Goal: Transaction & Acquisition: Purchase product/service

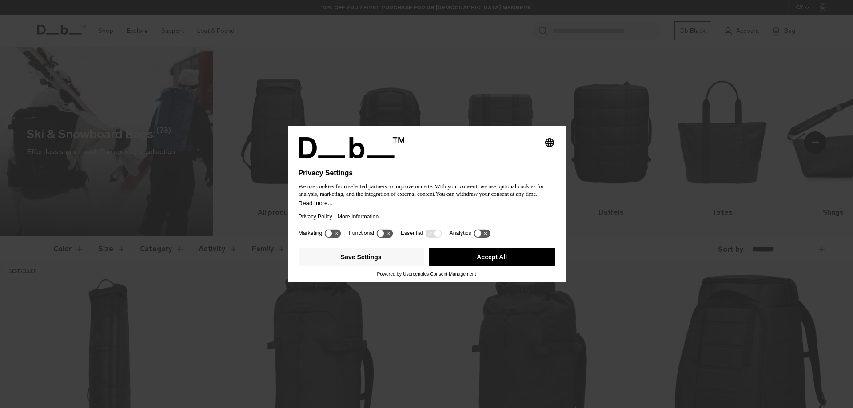
click at [517, 257] on button "Accept All" at bounding box center [492, 257] width 126 height 18
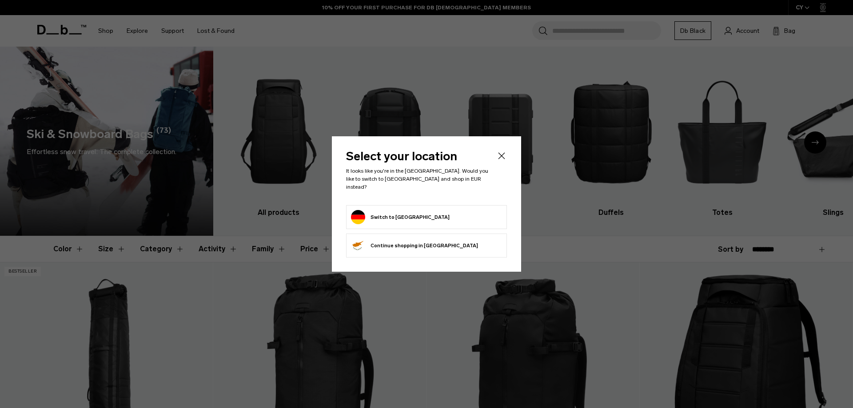
click at [503, 157] on icon "Close" at bounding box center [501, 156] width 11 height 11
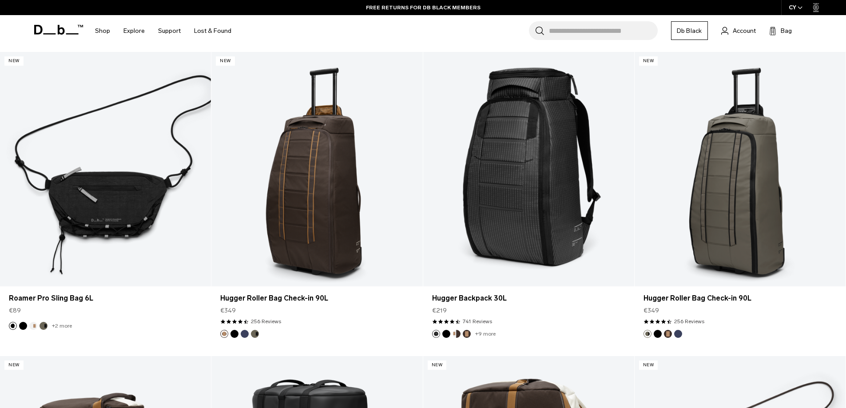
scroll to position [1910, 0]
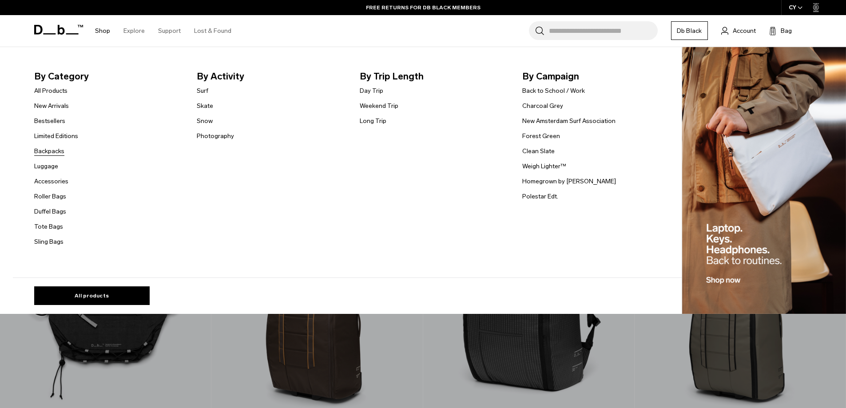
click at [61, 149] on link "Backpacks" at bounding box center [49, 151] width 30 height 9
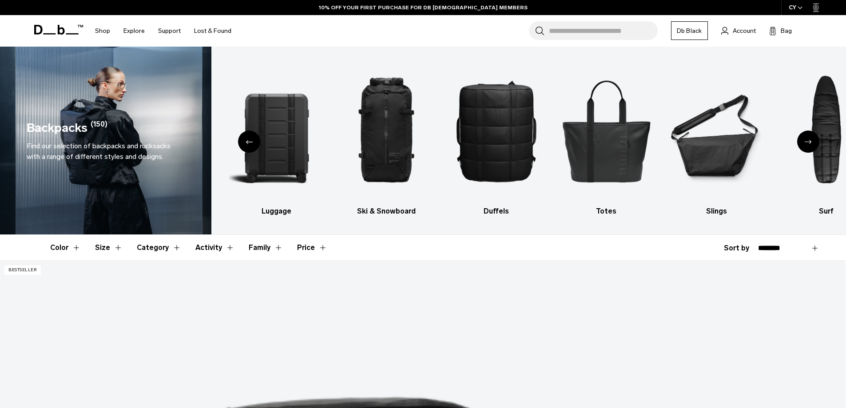
click at [78, 247] on button "Color" at bounding box center [65, 248] width 31 height 26
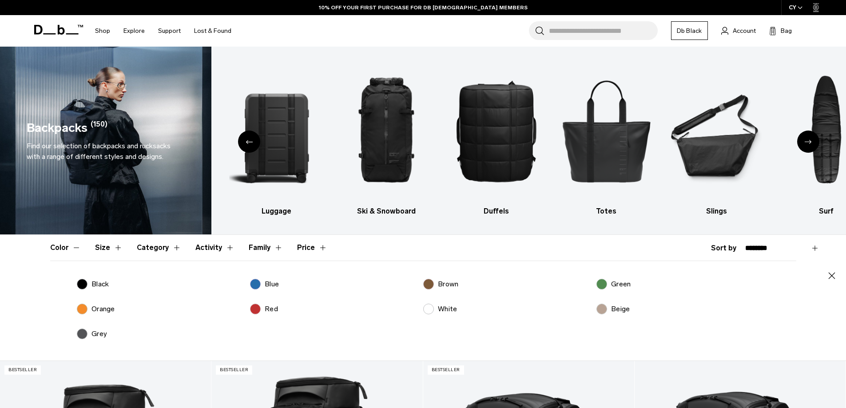
click at [78, 247] on button "Color" at bounding box center [65, 248] width 31 height 26
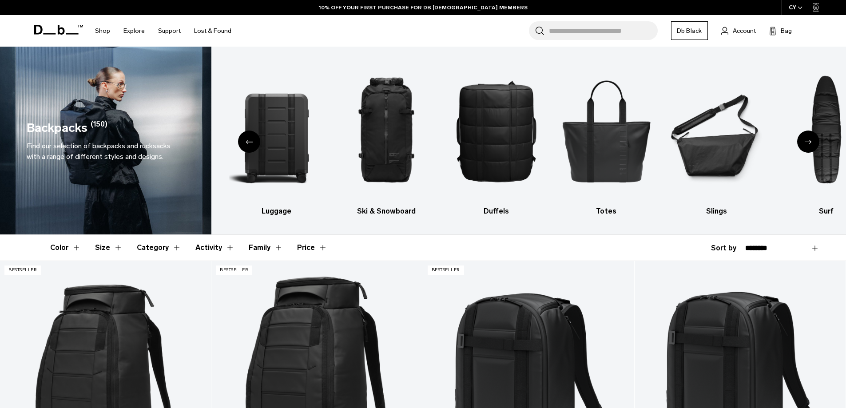
click at [113, 246] on button "Size" at bounding box center [109, 248] width 28 height 26
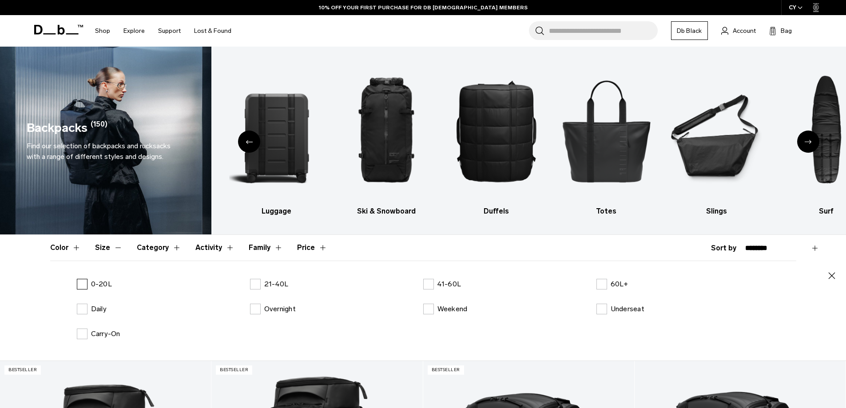
click at [103, 285] on p "0-20L" at bounding box center [101, 284] width 21 height 11
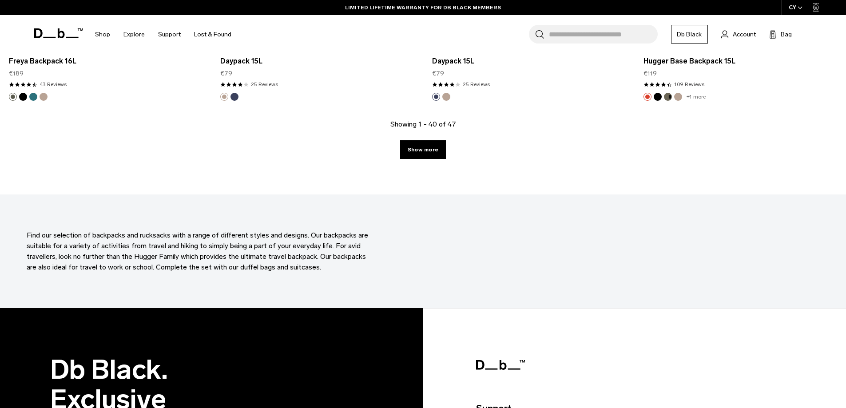
scroll to position [3331, 0]
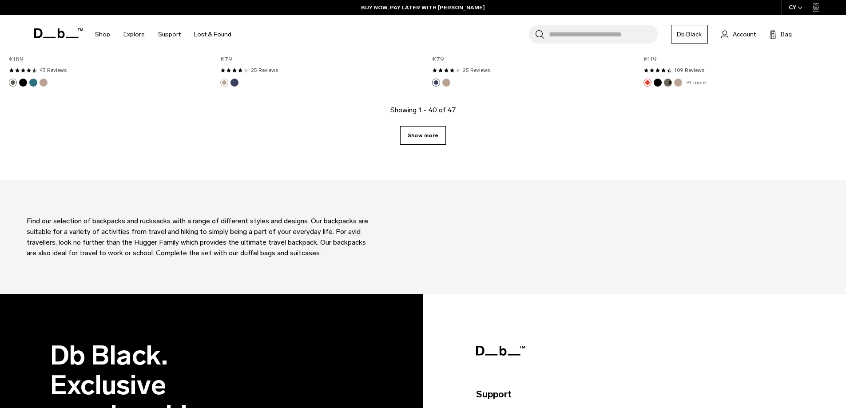
click at [430, 136] on link "Show more" at bounding box center [423, 135] width 46 height 19
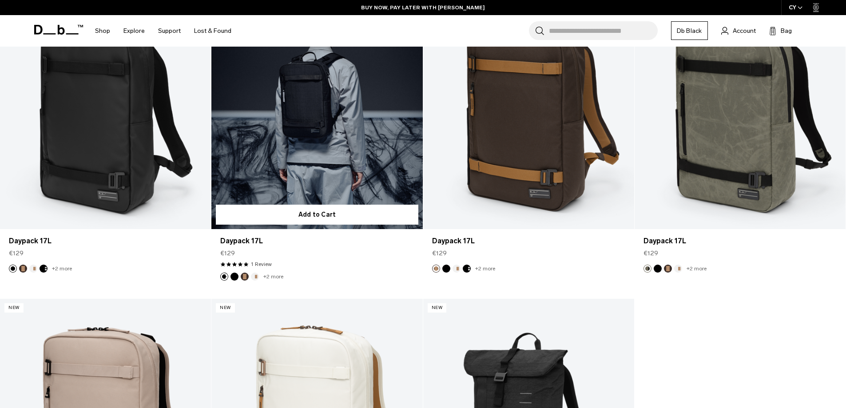
scroll to position [3365, 0]
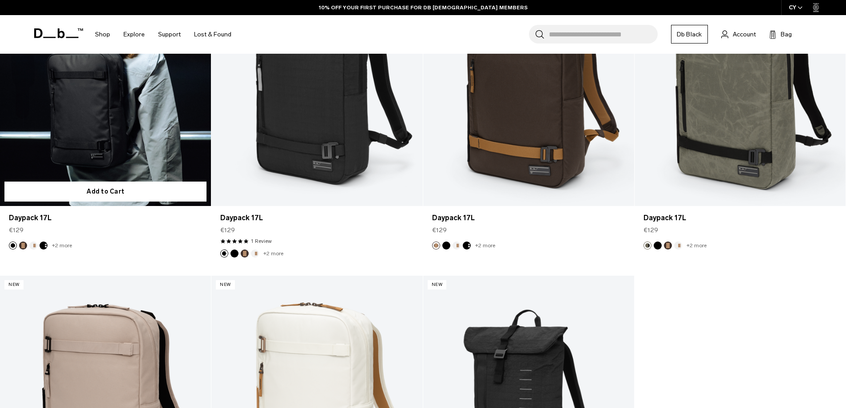
click at [98, 130] on link "Daypack 17L" at bounding box center [105, 89] width 211 height 235
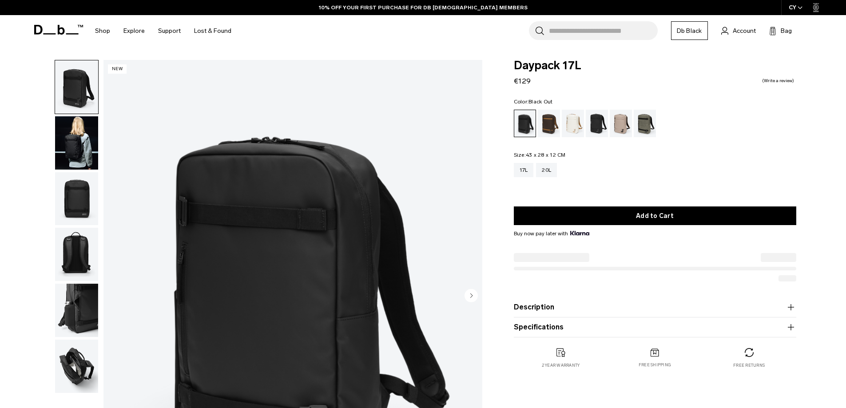
click at [82, 144] on img "button" at bounding box center [76, 142] width 43 height 53
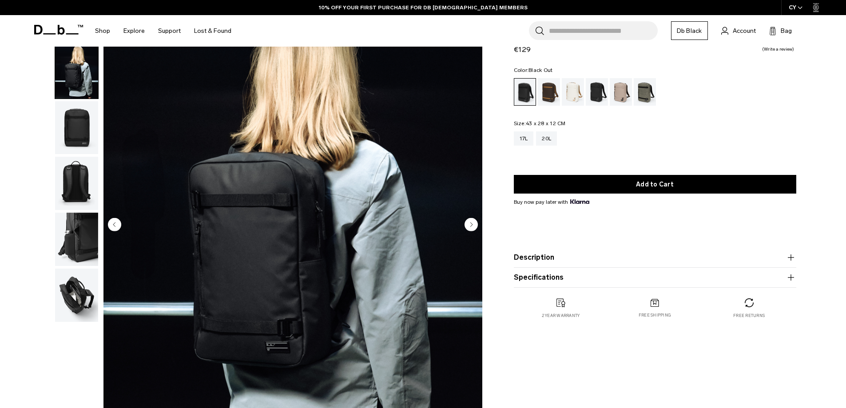
scroll to position [133, 0]
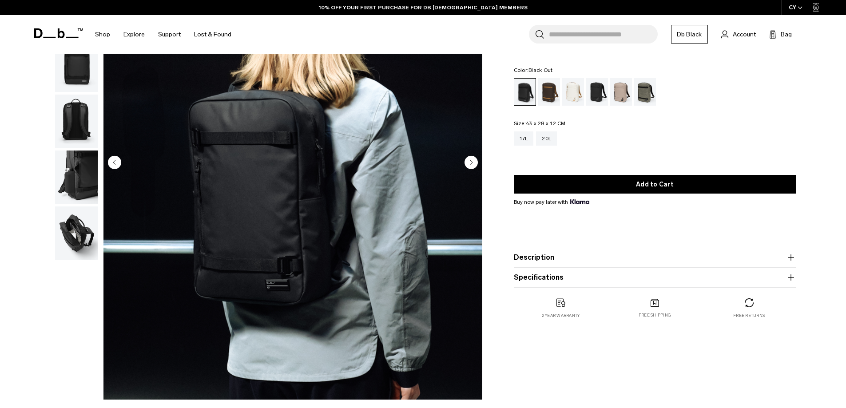
click at [80, 214] on img "button" at bounding box center [76, 233] width 43 height 53
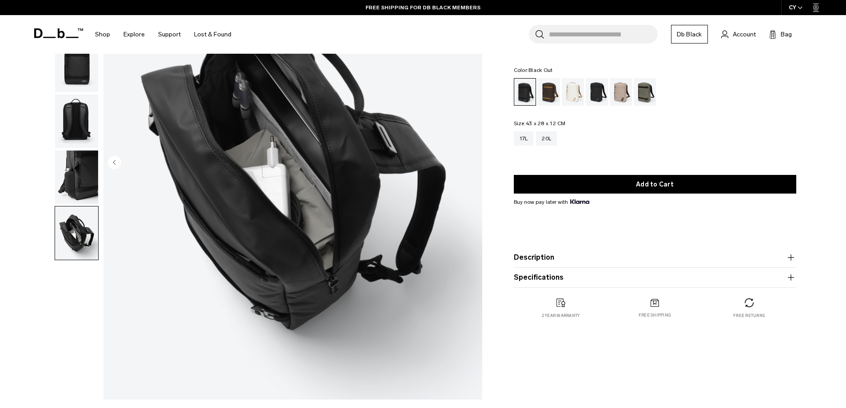
click at [86, 181] on img "button" at bounding box center [76, 177] width 43 height 53
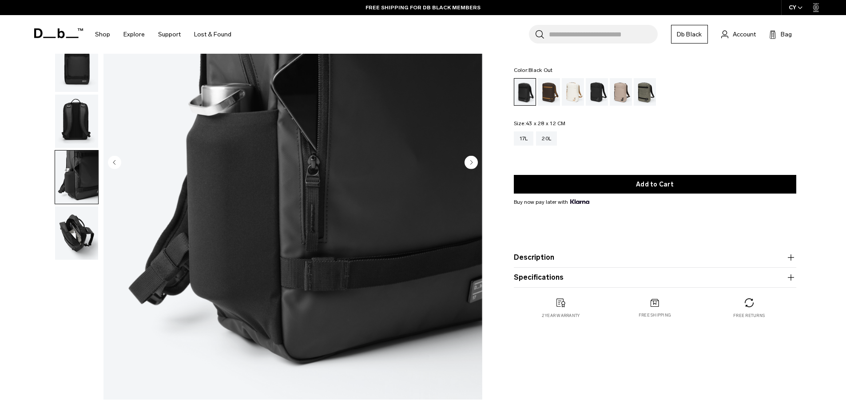
click at [83, 127] on img "button" at bounding box center [76, 121] width 43 height 53
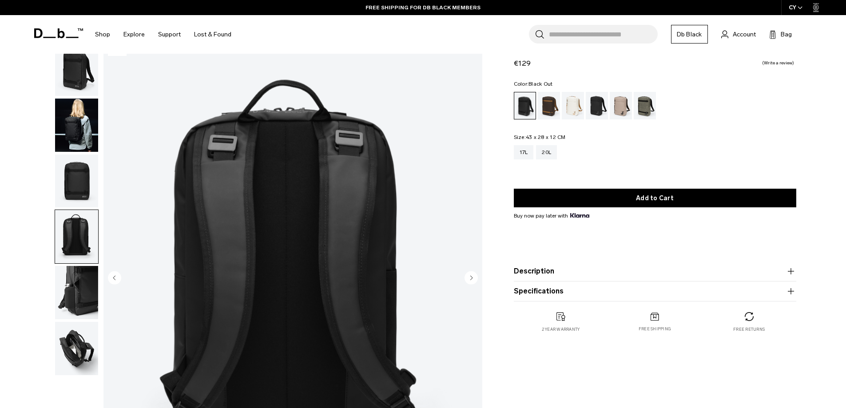
scroll to position [0, 0]
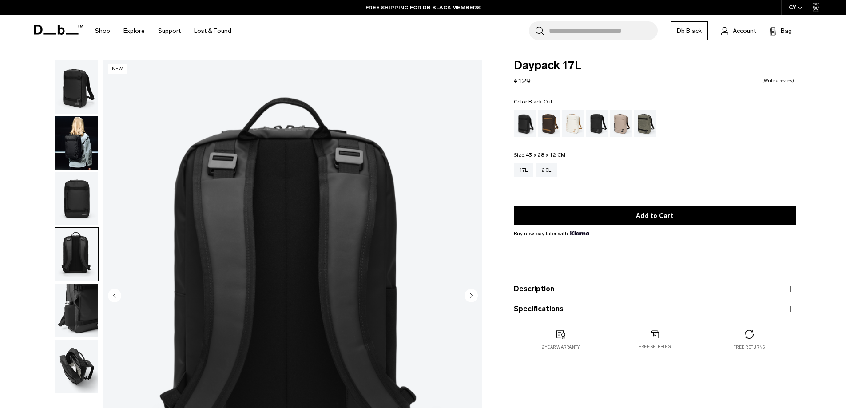
click at [471, 297] on circle "Next slide" at bounding box center [471, 295] width 13 height 13
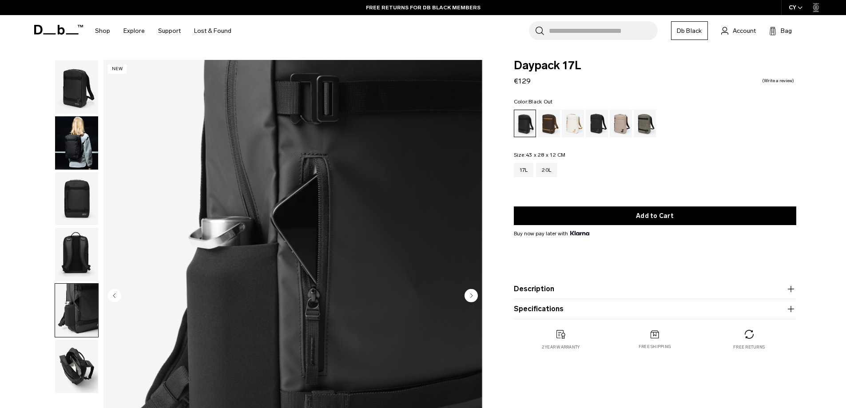
click at [471, 297] on circle "Next slide" at bounding box center [471, 295] width 13 height 13
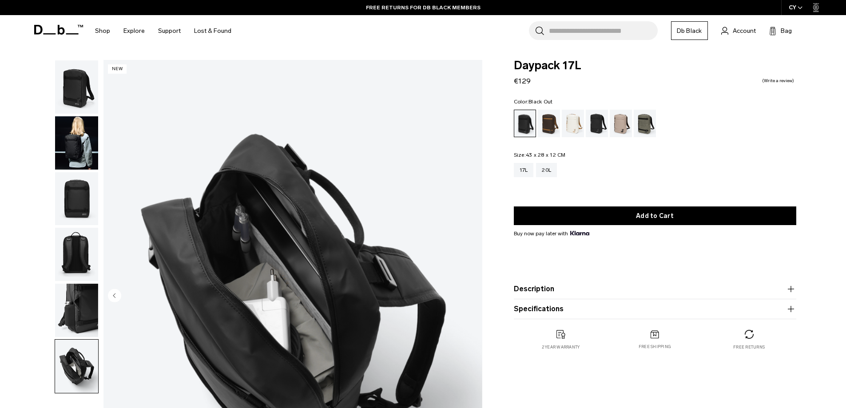
click at [471, 297] on img "6 / 6" at bounding box center [292, 296] width 379 height 473
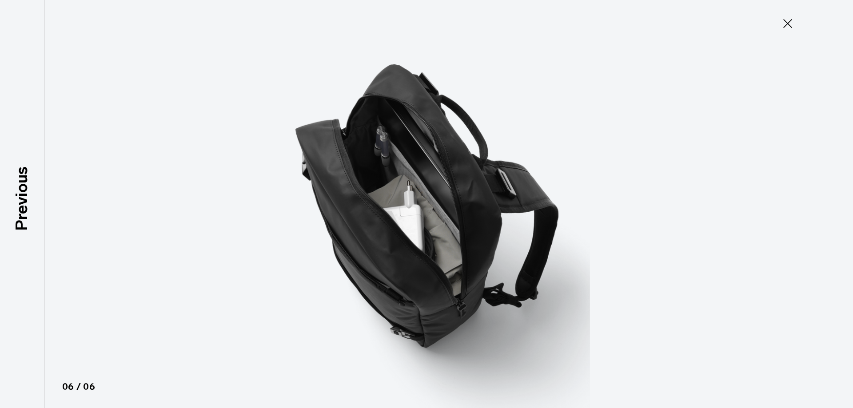
click at [783, 22] on icon at bounding box center [787, 23] width 14 height 14
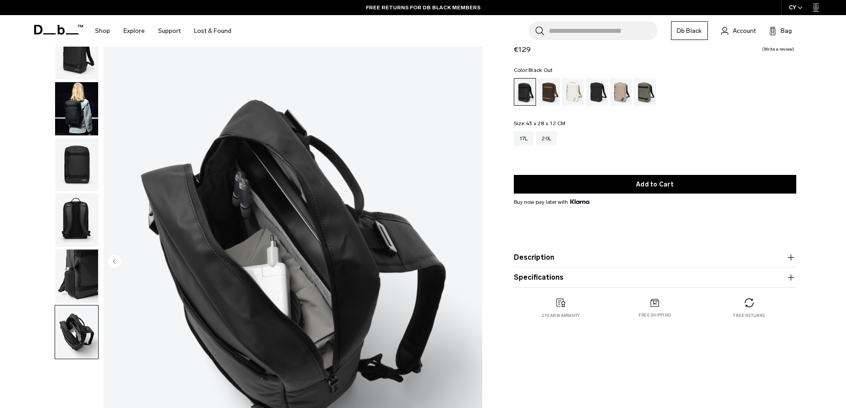
scroll to position [133, 0]
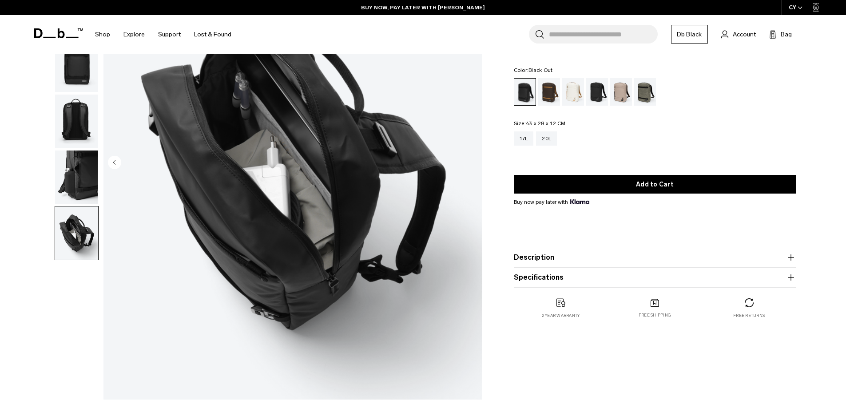
click at [60, 177] on img "button" at bounding box center [76, 177] width 43 height 53
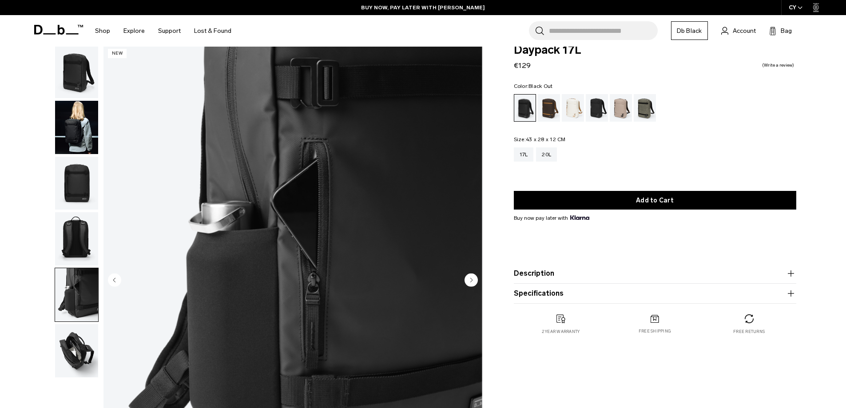
scroll to position [0, 0]
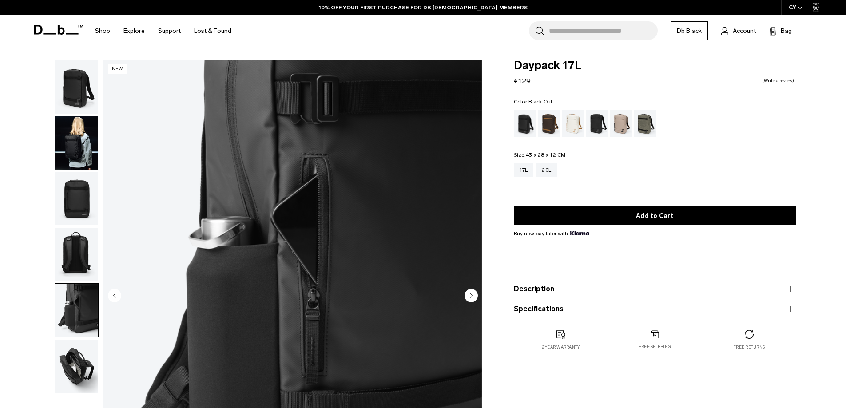
click at [66, 140] on img "button" at bounding box center [76, 142] width 43 height 53
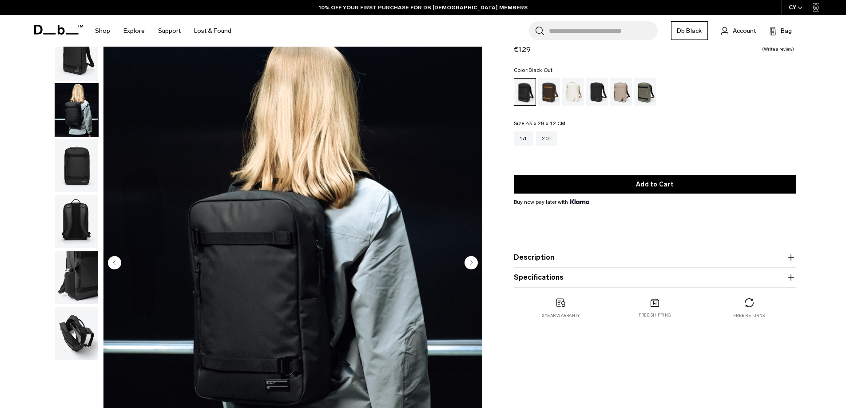
scroll to position [133, 0]
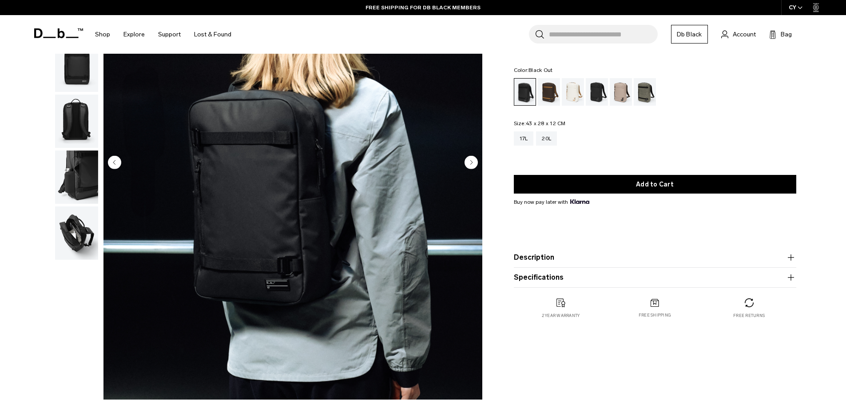
click at [476, 163] on circle "Next slide" at bounding box center [471, 161] width 13 height 13
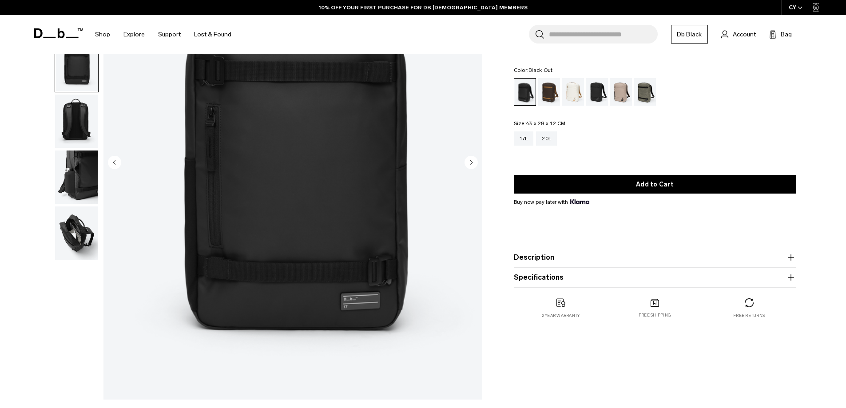
click at [474, 162] on circle "Next slide" at bounding box center [471, 161] width 13 height 13
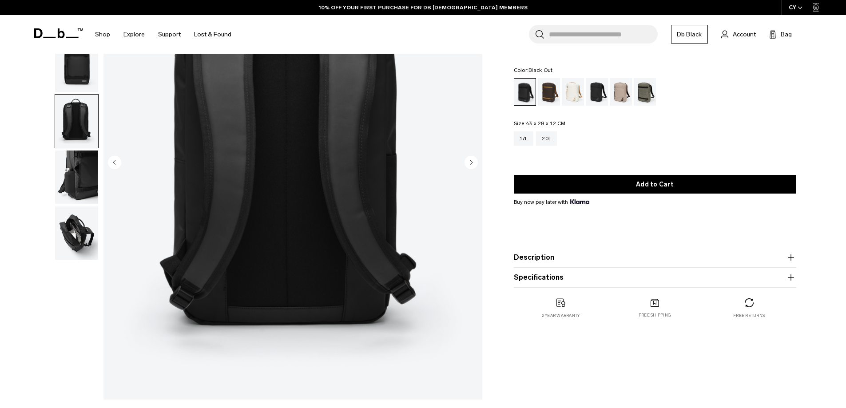
click at [473, 163] on circle "Next slide" at bounding box center [471, 161] width 13 height 13
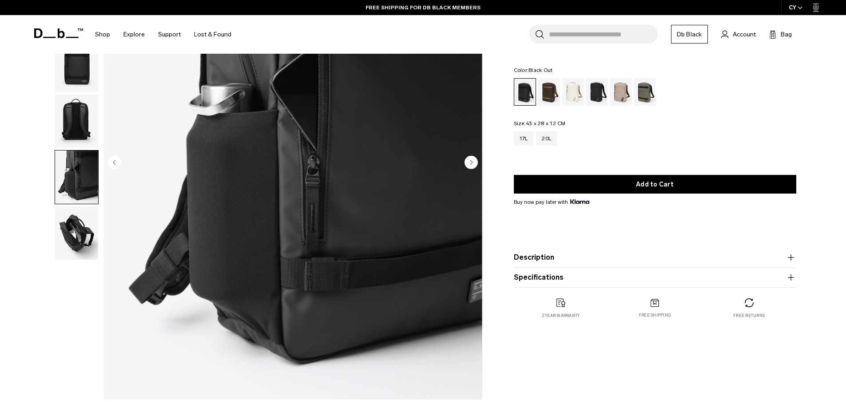
click at [473, 163] on circle "Next slide" at bounding box center [471, 161] width 13 height 13
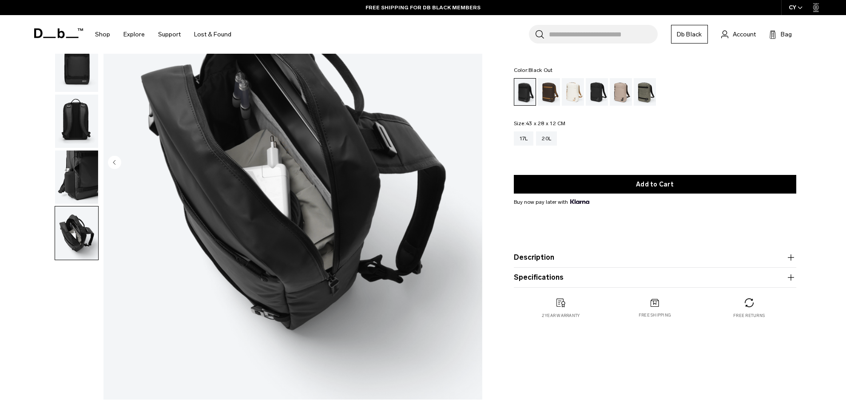
click at [541, 257] on button "Description" at bounding box center [655, 257] width 283 height 11
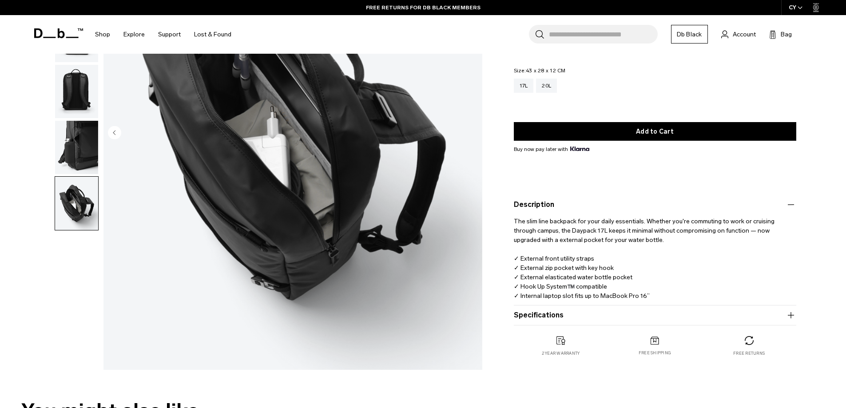
scroll to position [222, 0]
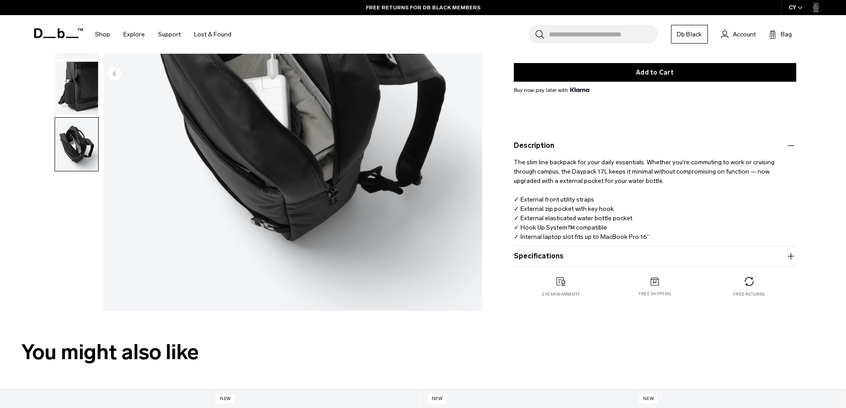
click at [548, 248] on product-accordion "Specifications Volume 17 Litres Dimensions 43 x 28 x 12 CM (H x W x D) Weight 0…" at bounding box center [655, 257] width 283 height 20
click at [549, 254] on button "Specifications" at bounding box center [655, 256] width 283 height 11
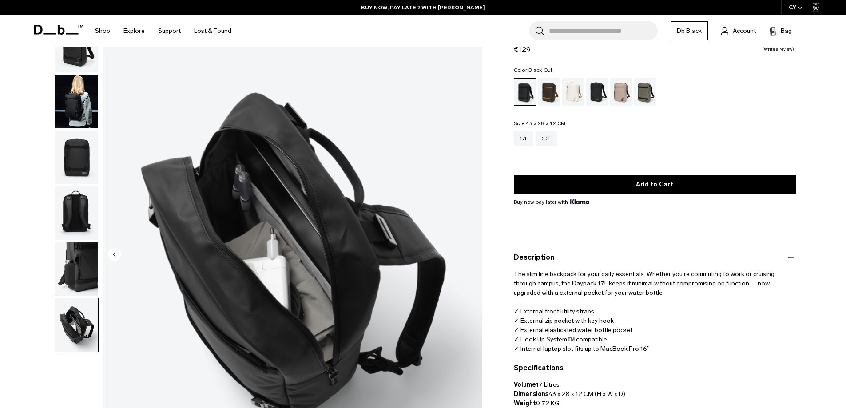
scroll to position [0, 0]
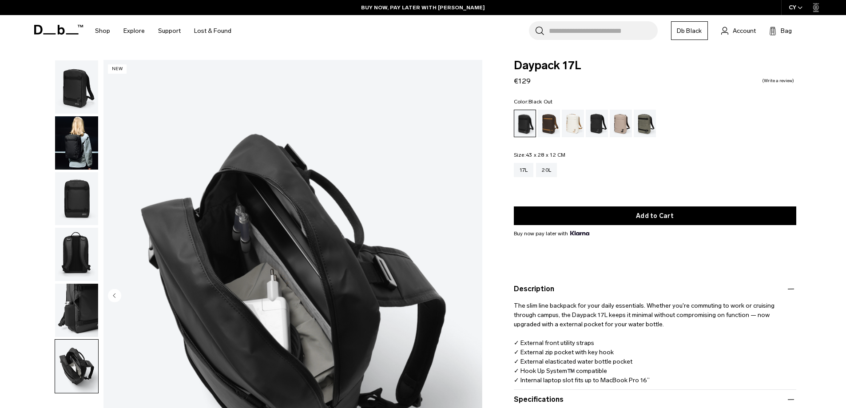
click at [84, 191] on img "button" at bounding box center [76, 198] width 43 height 53
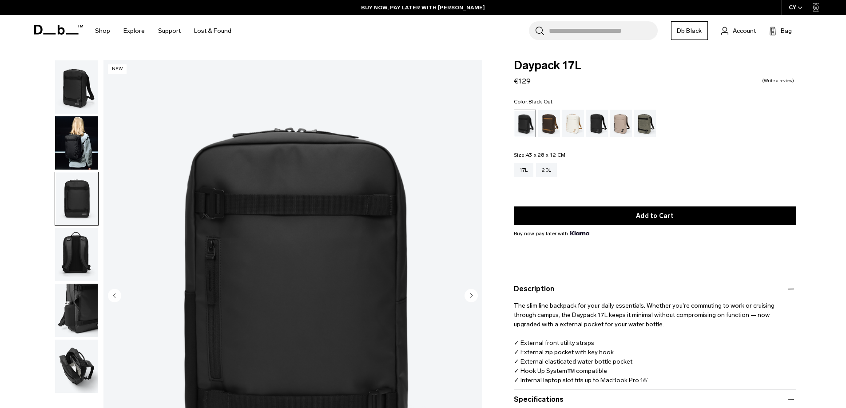
click at [84, 235] on img "button" at bounding box center [76, 254] width 43 height 53
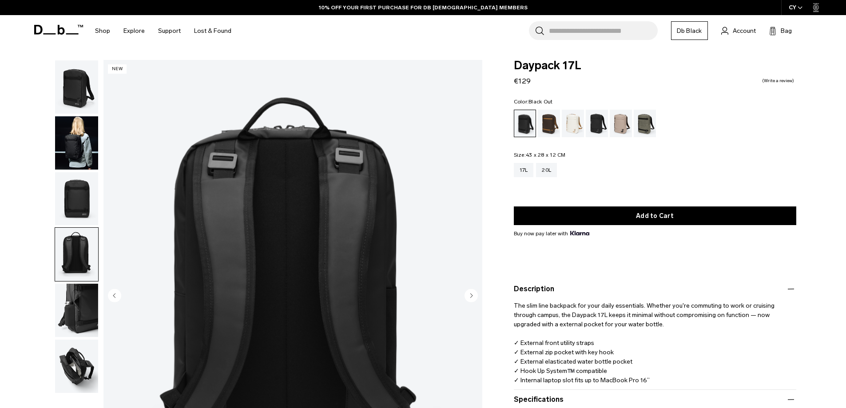
click at [88, 294] on img "button" at bounding box center [76, 310] width 43 height 53
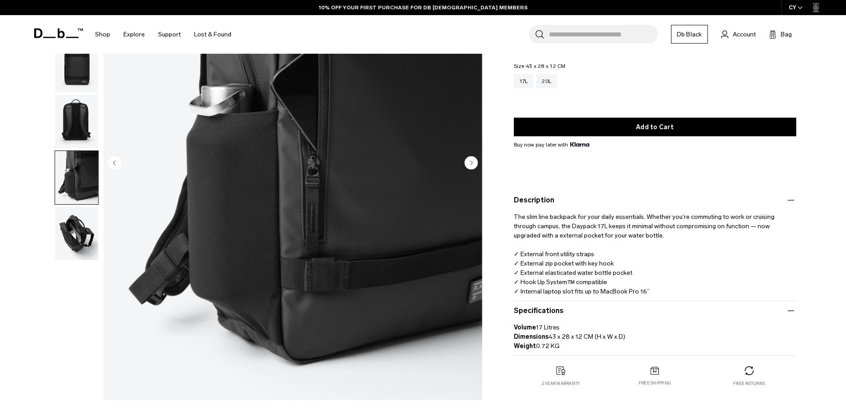
scroll to position [133, 0]
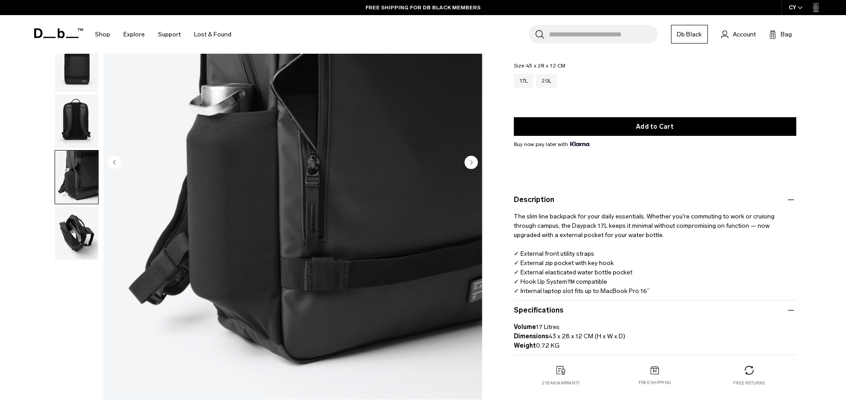
click at [88, 127] on img "button" at bounding box center [76, 121] width 43 height 53
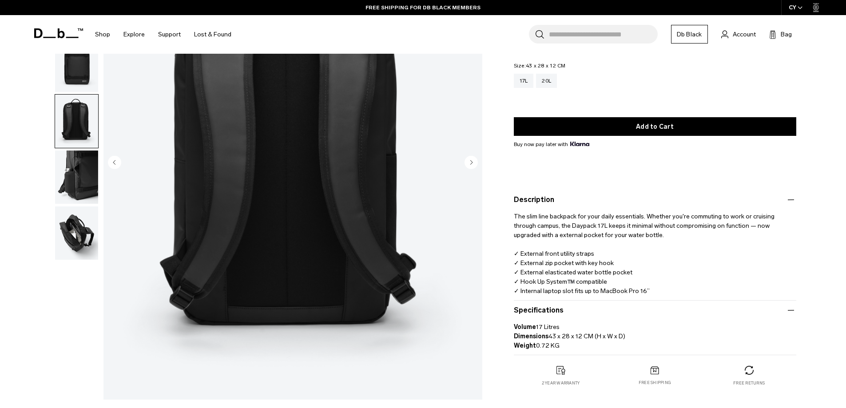
click at [279, 288] on img "4 / 6" at bounding box center [292, 163] width 379 height 473
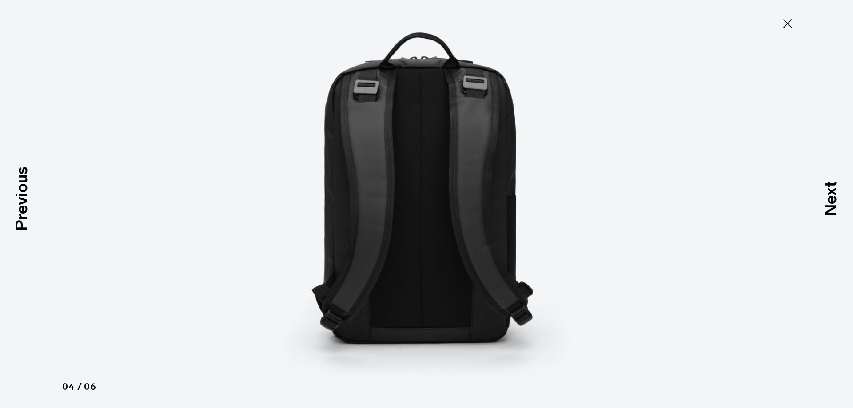
click at [405, 331] on img at bounding box center [427, 204] width 400 height 408
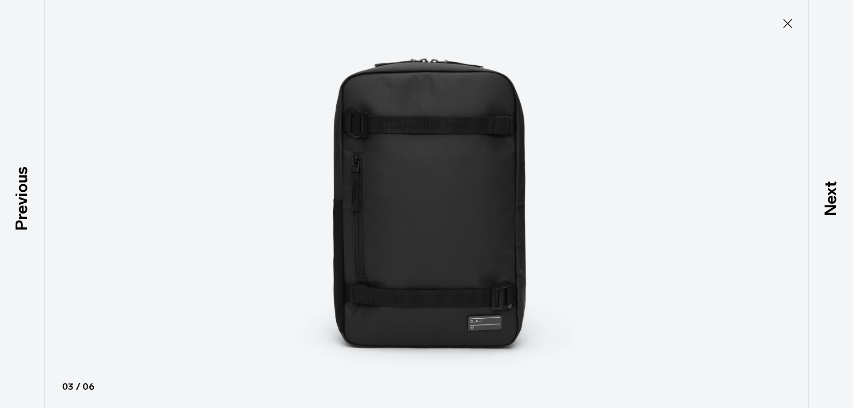
click at [406, 331] on img at bounding box center [427, 204] width 400 height 408
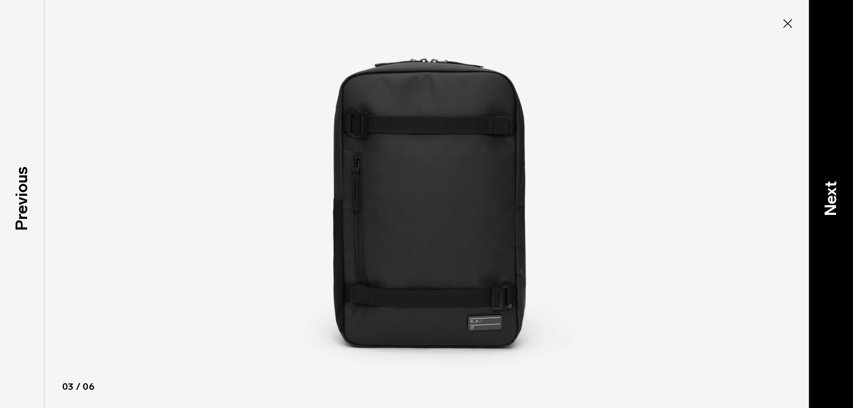
click at [823, 196] on p "Next" at bounding box center [831, 198] width 24 height 35
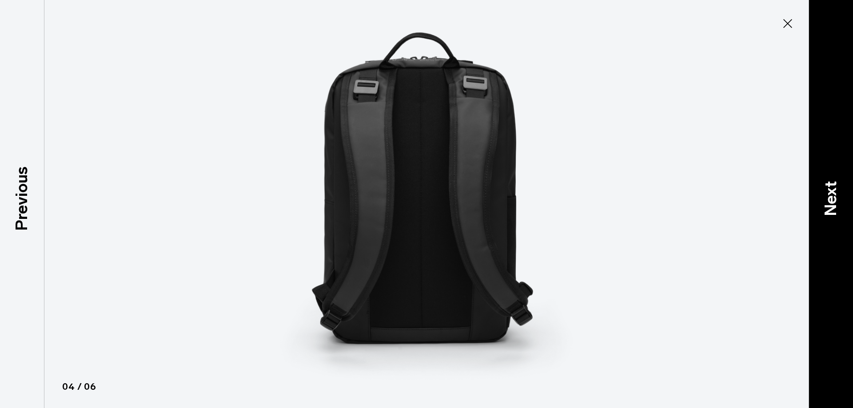
click at [824, 201] on p "Next" at bounding box center [831, 198] width 24 height 35
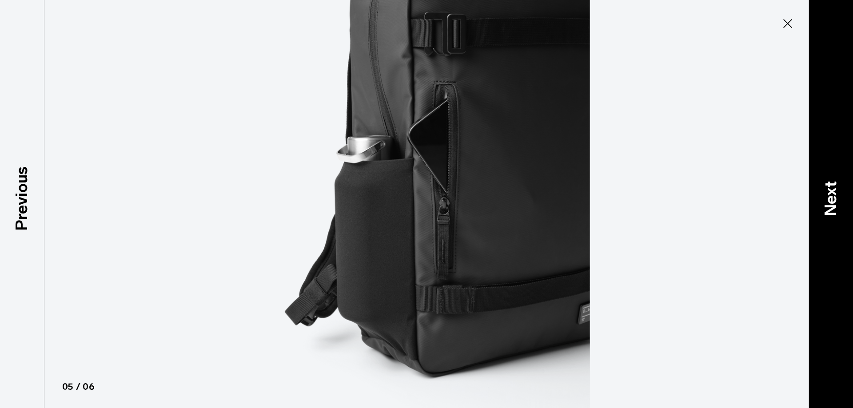
click at [825, 201] on p "Next" at bounding box center [831, 198] width 24 height 35
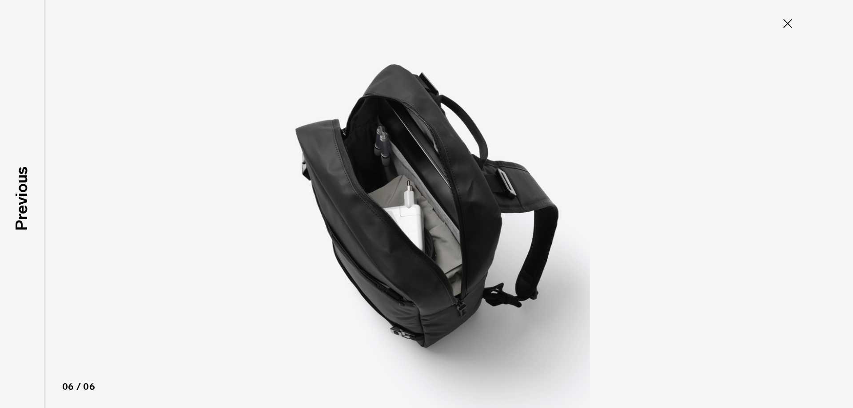
click at [825, 201] on div at bounding box center [426, 204] width 853 height 408
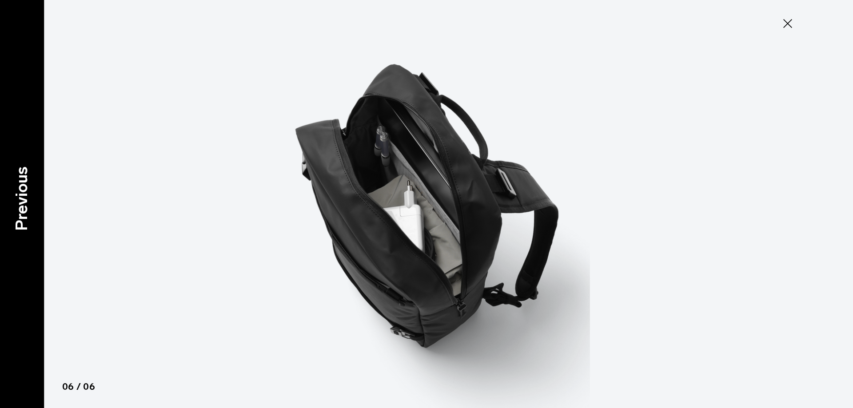
click at [12, 179] on p "Previous" at bounding box center [22, 199] width 24 height 64
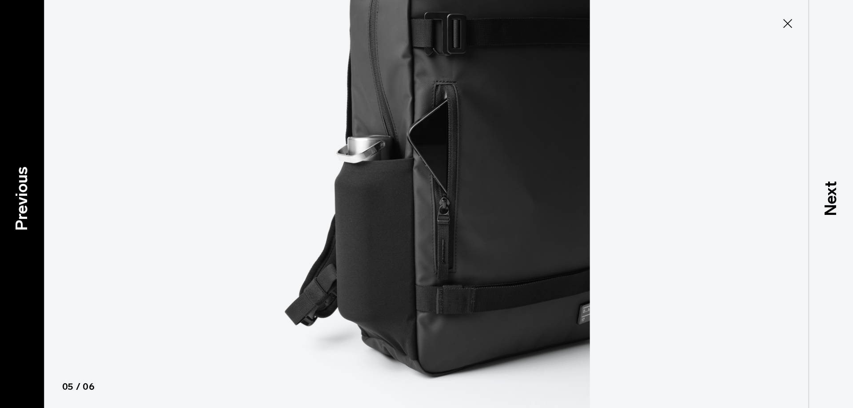
click at [12, 179] on p "Previous" at bounding box center [22, 199] width 24 height 64
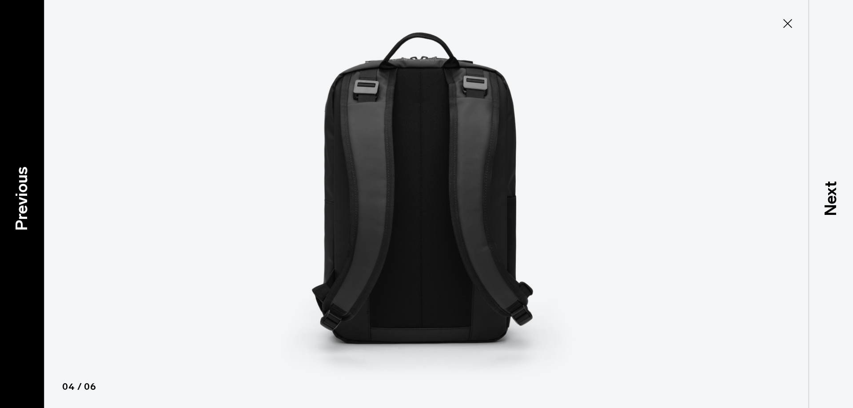
click at [12, 179] on p "Previous" at bounding box center [22, 199] width 24 height 64
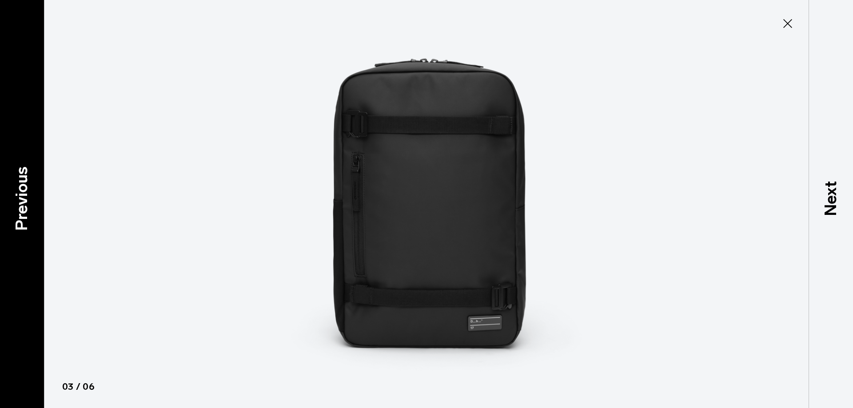
click at [12, 179] on p "Previous" at bounding box center [22, 199] width 24 height 64
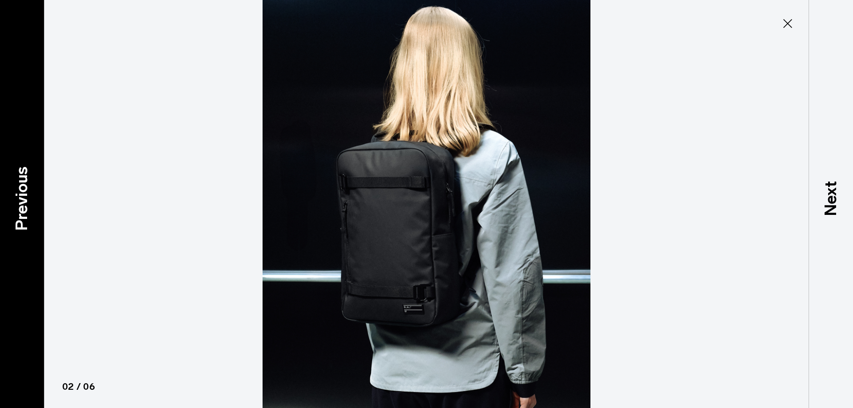
click at [12, 179] on p "Previous" at bounding box center [22, 199] width 24 height 64
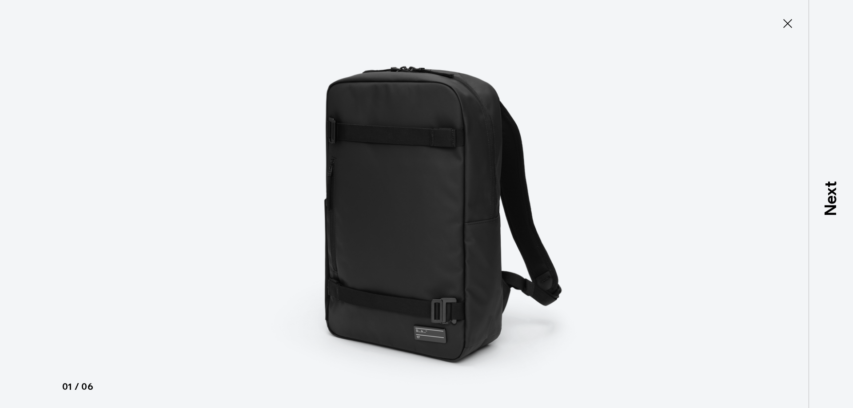
click at [12, 179] on div at bounding box center [426, 204] width 853 height 408
click at [783, 22] on icon at bounding box center [787, 23] width 14 height 14
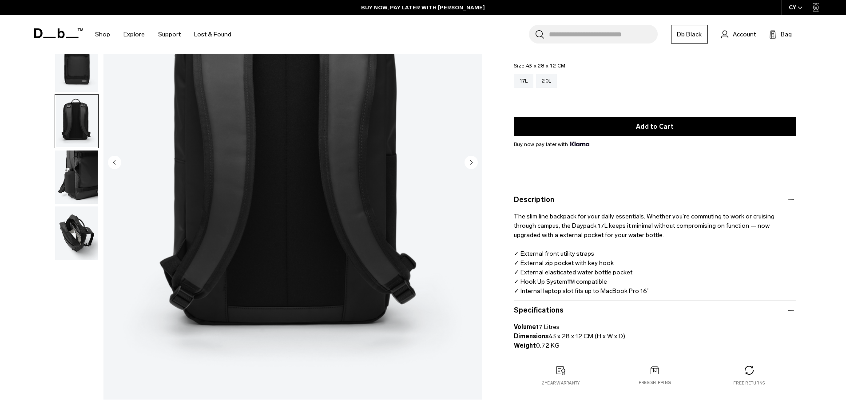
click at [65, 137] on img "button" at bounding box center [76, 121] width 43 height 53
click at [322, 236] on img "4 / 6" at bounding box center [292, 163] width 379 height 473
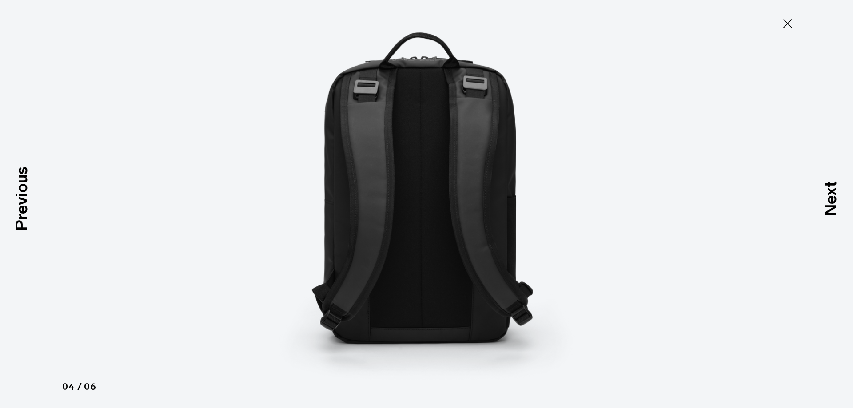
click at [393, 241] on img at bounding box center [427, 204] width 400 height 408
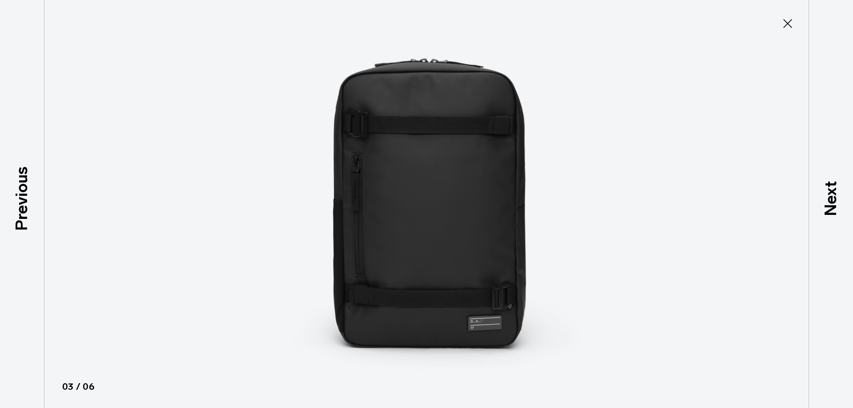
click at [441, 244] on img at bounding box center [427, 204] width 400 height 408
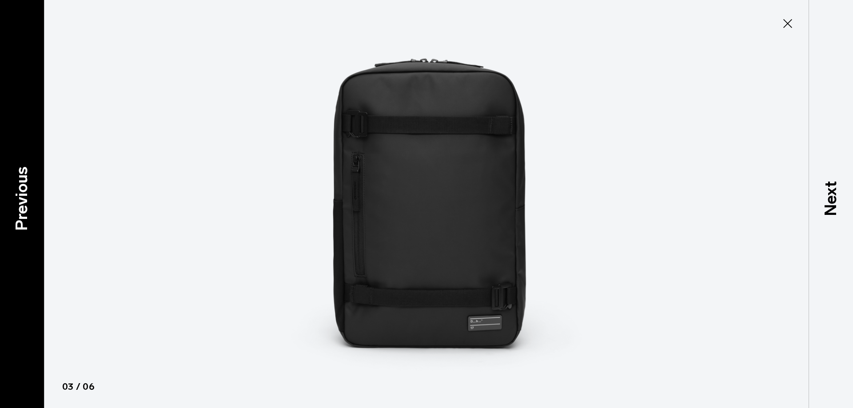
click at [31, 190] on p "Previous" at bounding box center [22, 199] width 24 height 64
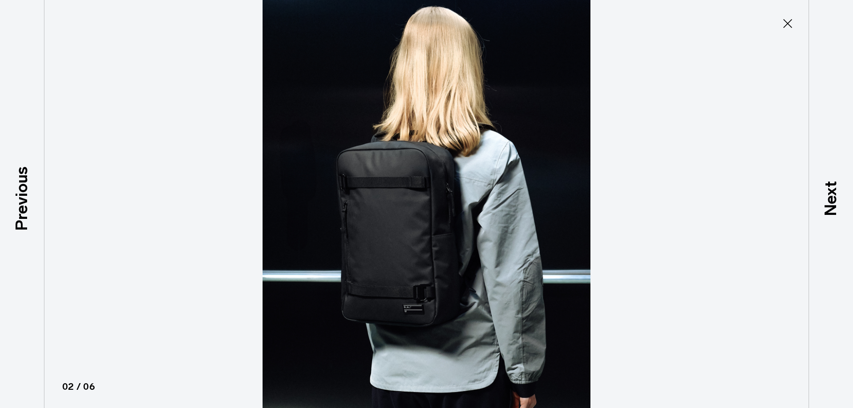
click at [32, 181] on p "Previous" at bounding box center [22, 199] width 24 height 64
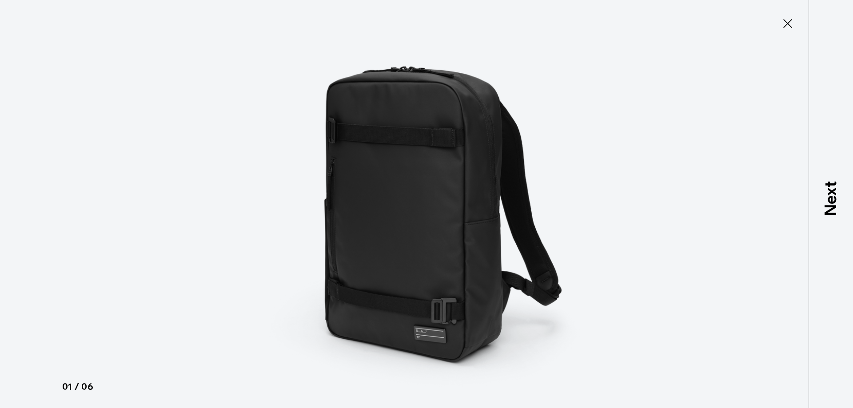
click at [32, 181] on div at bounding box center [426, 204] width 853 height 408
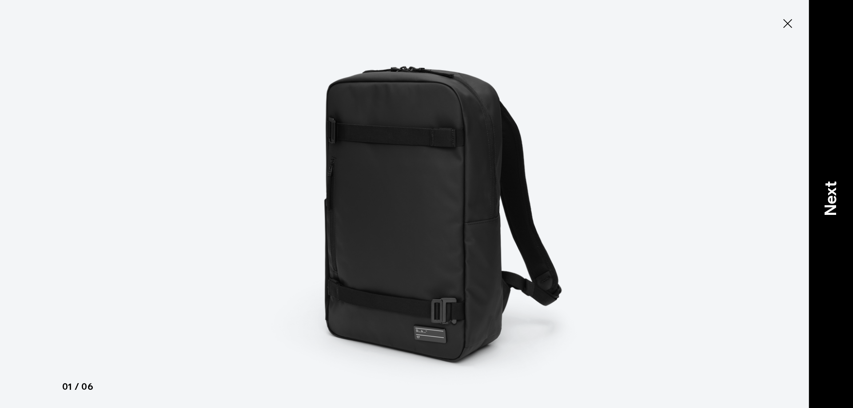
click at [843, 223] on div "Next" at bounding box center [830, 204] width 44 height 408
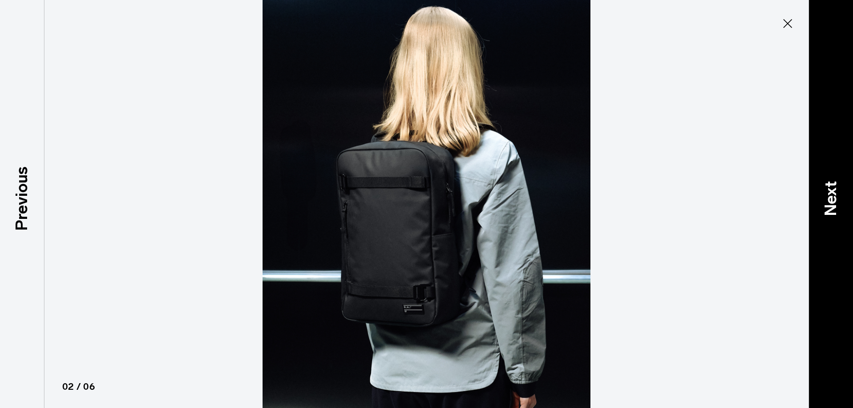
click at [843, 223] on div "Next" at bounding box center [830, 204] width 44 height 408
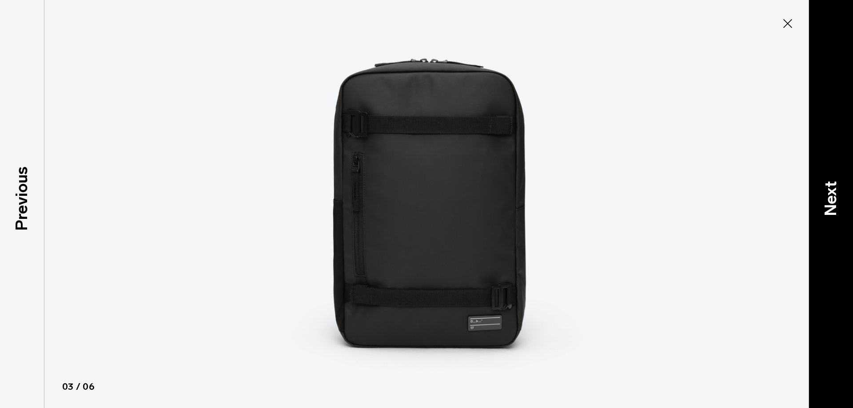
click at [842, 223] on div "Next" at bounding box center [830, 204] width 44 height 408
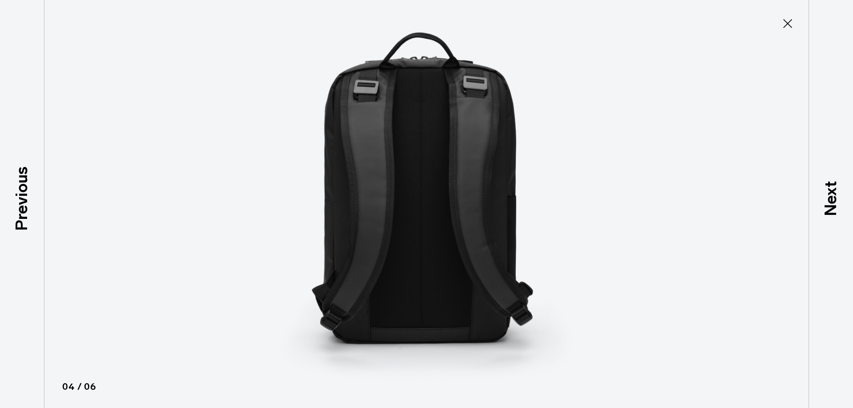
click at [790, 23] on icon at bounding box center [787, 23] width 14 height 14
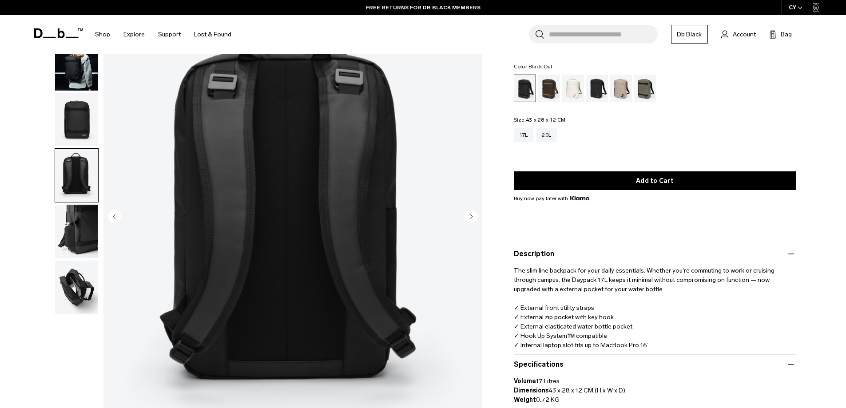
scroll to position [0, 0]
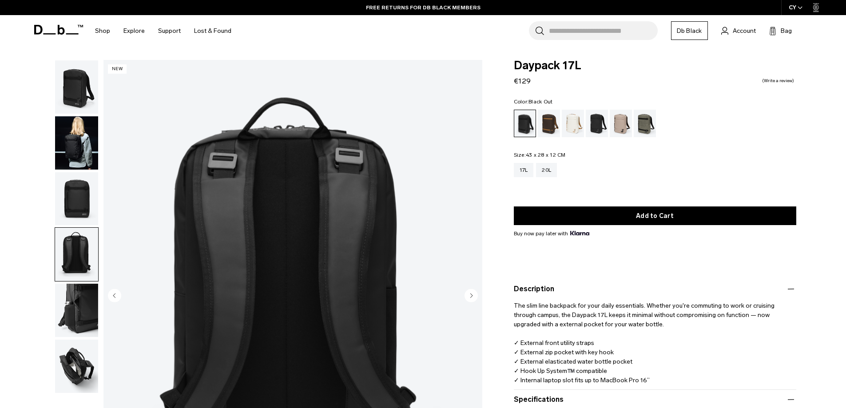
click at [59, 32] on icon at bounding box center [60, 30] width 7 height 10
